Goal: Task Accomplishment & Management: Complete application form

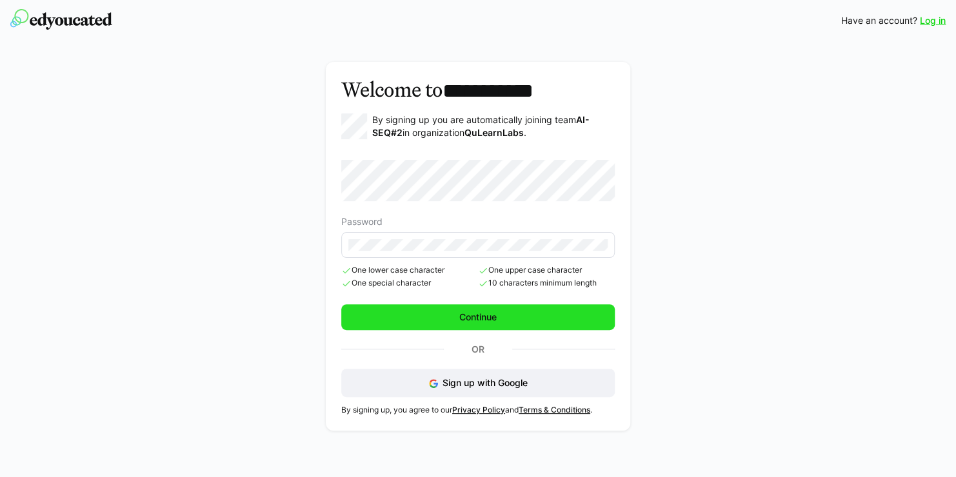
click at [439, 314] on span "Continue" at bounding box center [478, 318] width 274 height 26
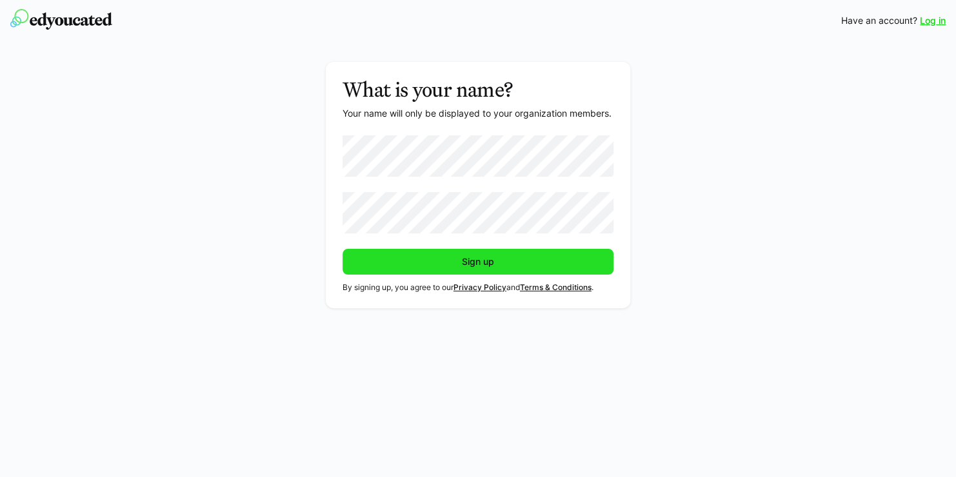
click at [494, 261] on span "Sign up" at bounding box center [478, 262] width 36 height 13
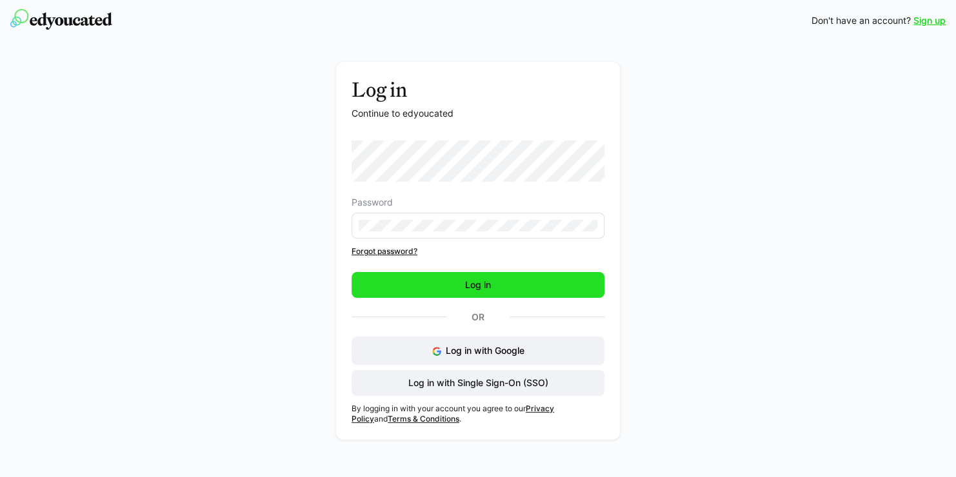
click at [482, 281] on span "Log in" at bounding box center [478, 285] width 30 height 13
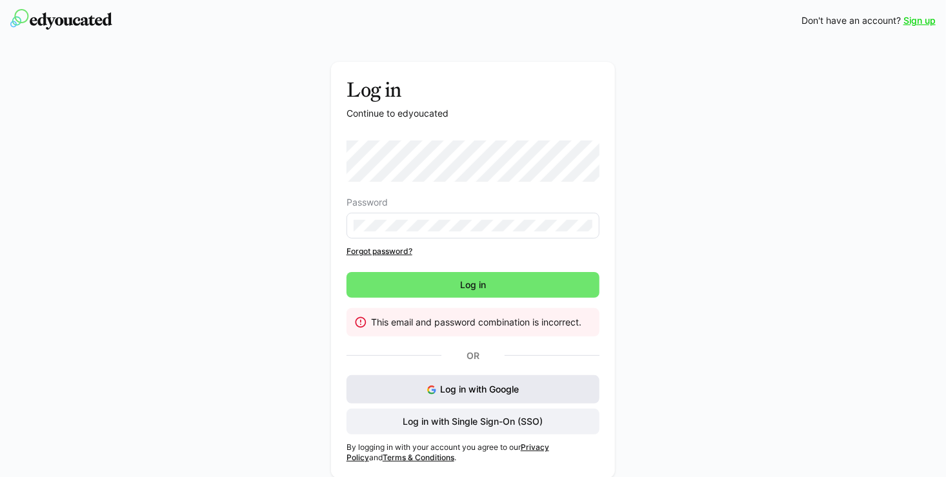
click at [422, 383] on button "Log in with Google" at bounding box center [472, 390] width 253 height 28
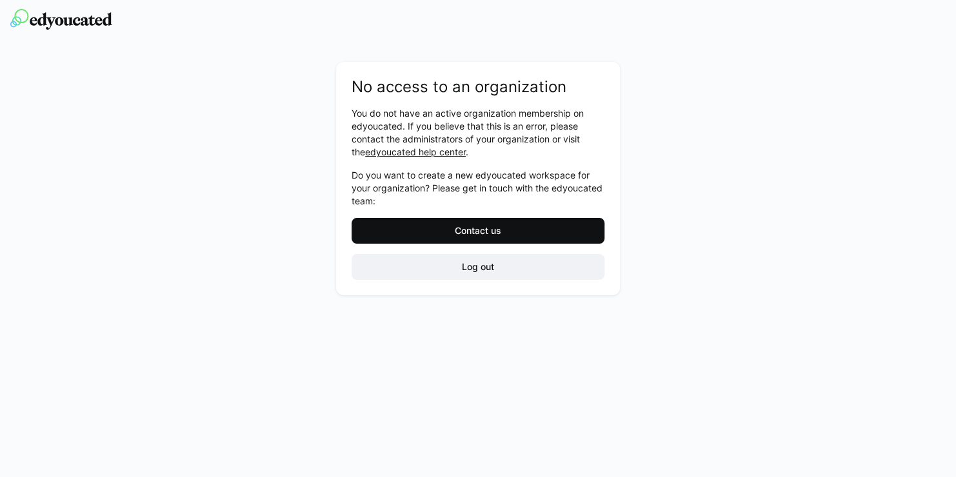
click at [535, 223] on span "Contact us" at bounding box center [478, 231] width 253 height 26
